Goal: Information Seeking & Learning: Learn about a topic

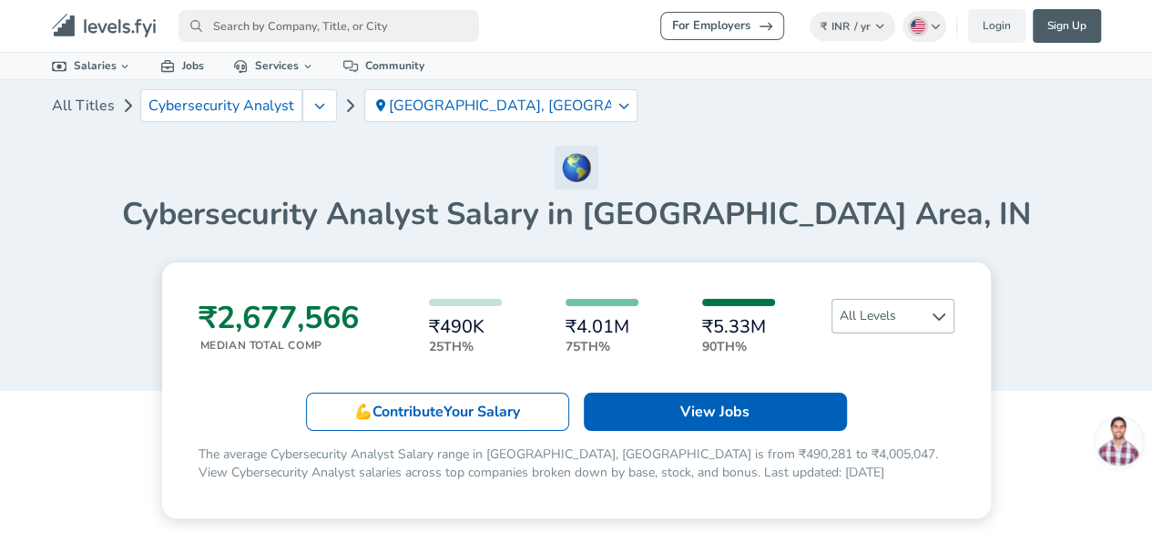
click at [939, 322] on icon at bounding box center [939, 316] width 15 height 15
click at [884, 397] on link "Senior" at bounding box center [893, 402] width 92 height 22
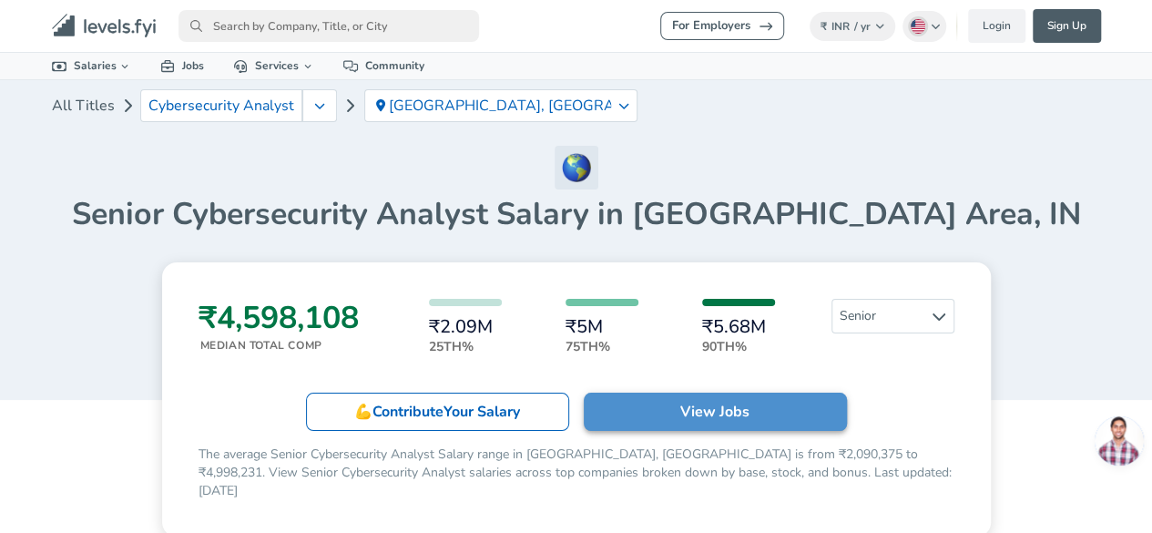
click at [747, 406] on p "View Jobs" at bounding box center [714, 412] width 69 height 22
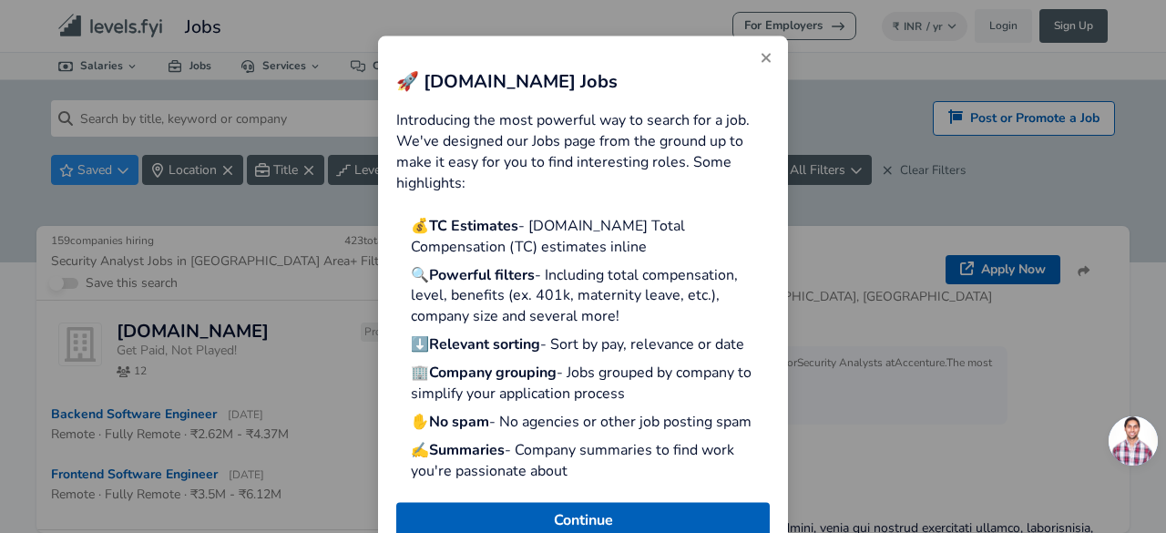
click at [767, 63] on icon "Close" at bounding box center [766, 57] width 15 height 15
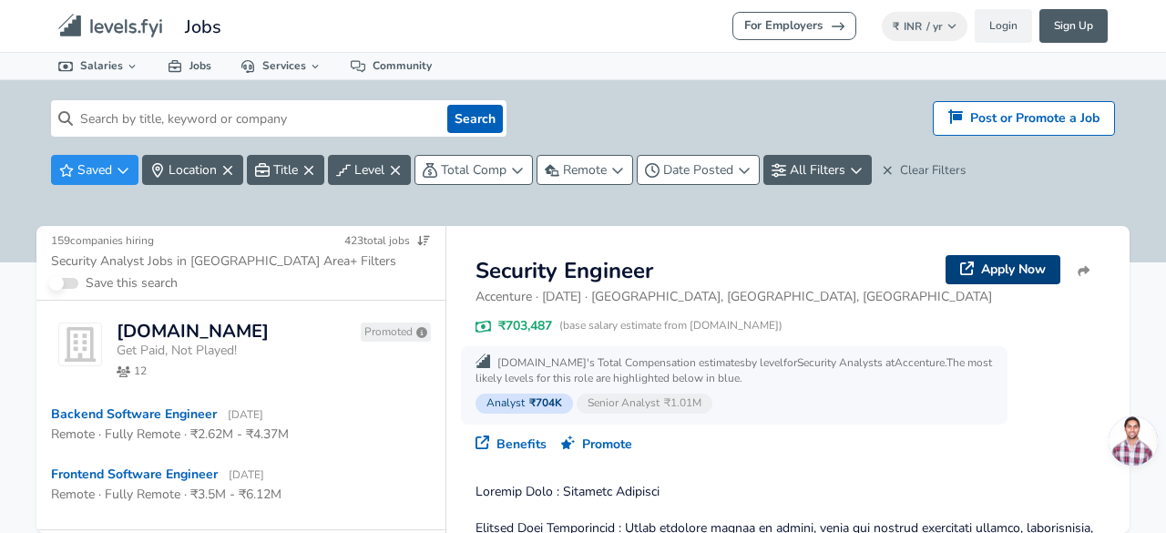
click at [1003, 272] on link "Apply Now" at bounding box center [1003, 269] width 115 height 29
